Goal: Information Seeking & Learning: Learn about a topic

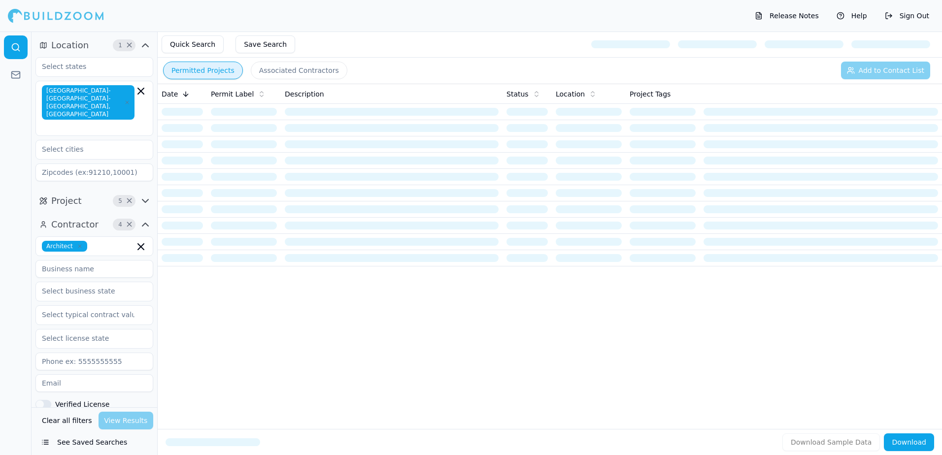
click at [210, 70] on button "Permitted Projects" at bounding box center [203, 71] width 80 height 18
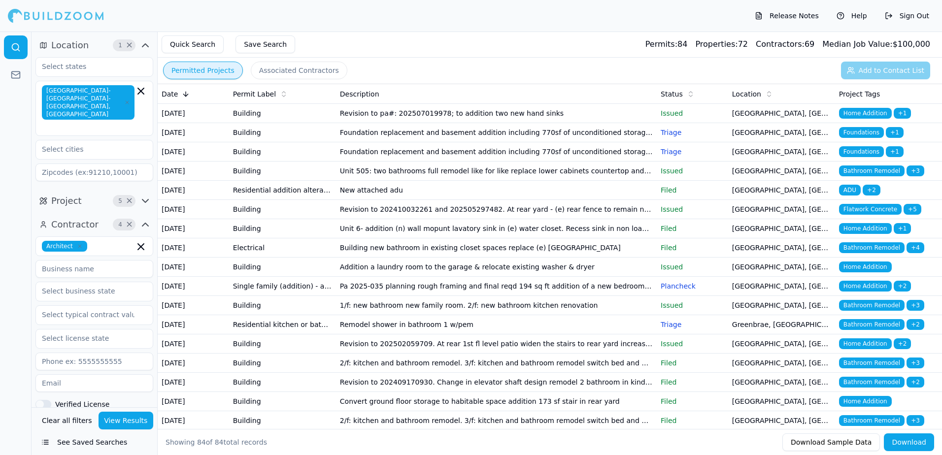
click at [862, 112] on span "Home Addition" at bounding box center [865, 113] width 53 height 11
